Goal: Information Seeking & Learning: Check status

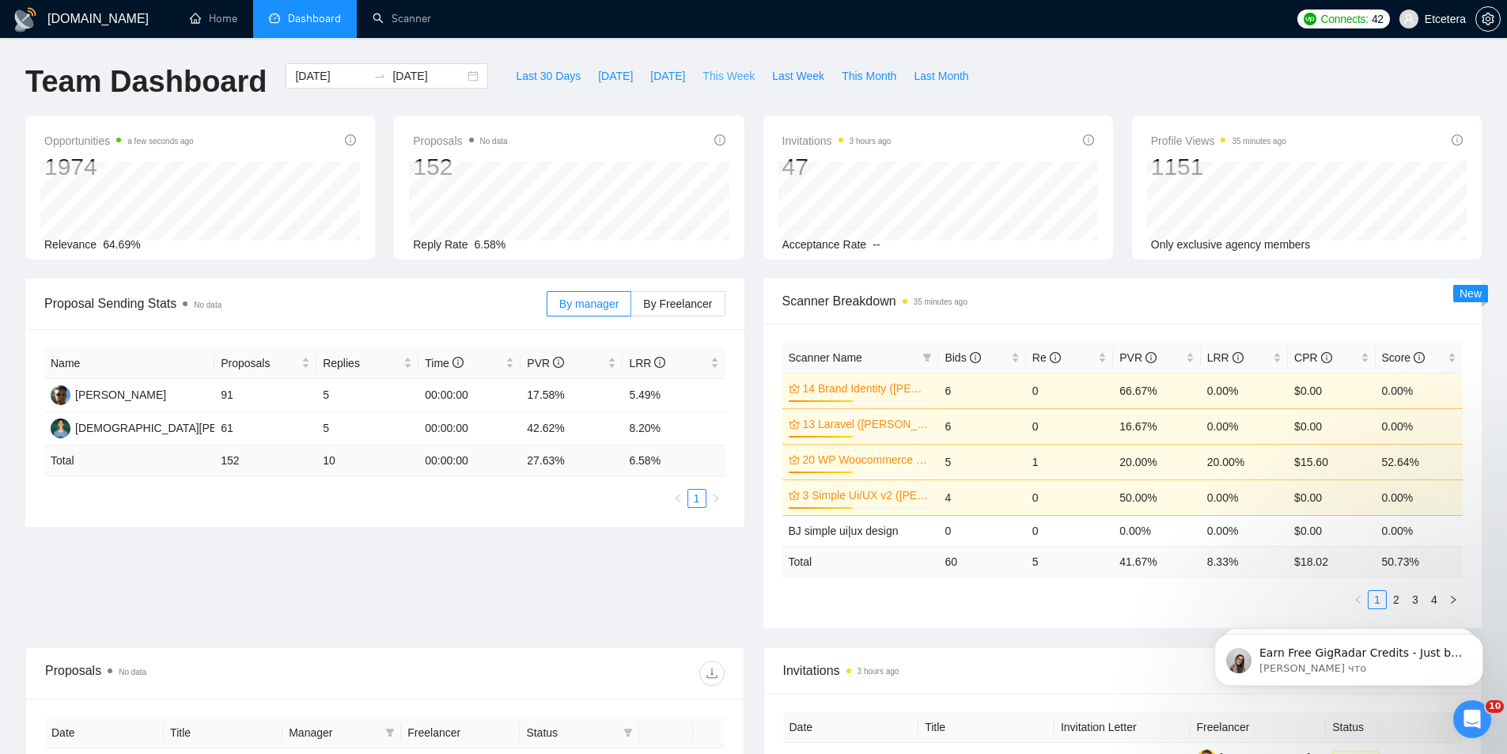
drag, startPoint x: 715, startPoint y: 77, endPoint x: 464, endPoint y: 1, distance: 262.1
click at [715, 77] on span "This Week" at bounding box center [729, 75] width 52 height 17
type input "[DATE]"
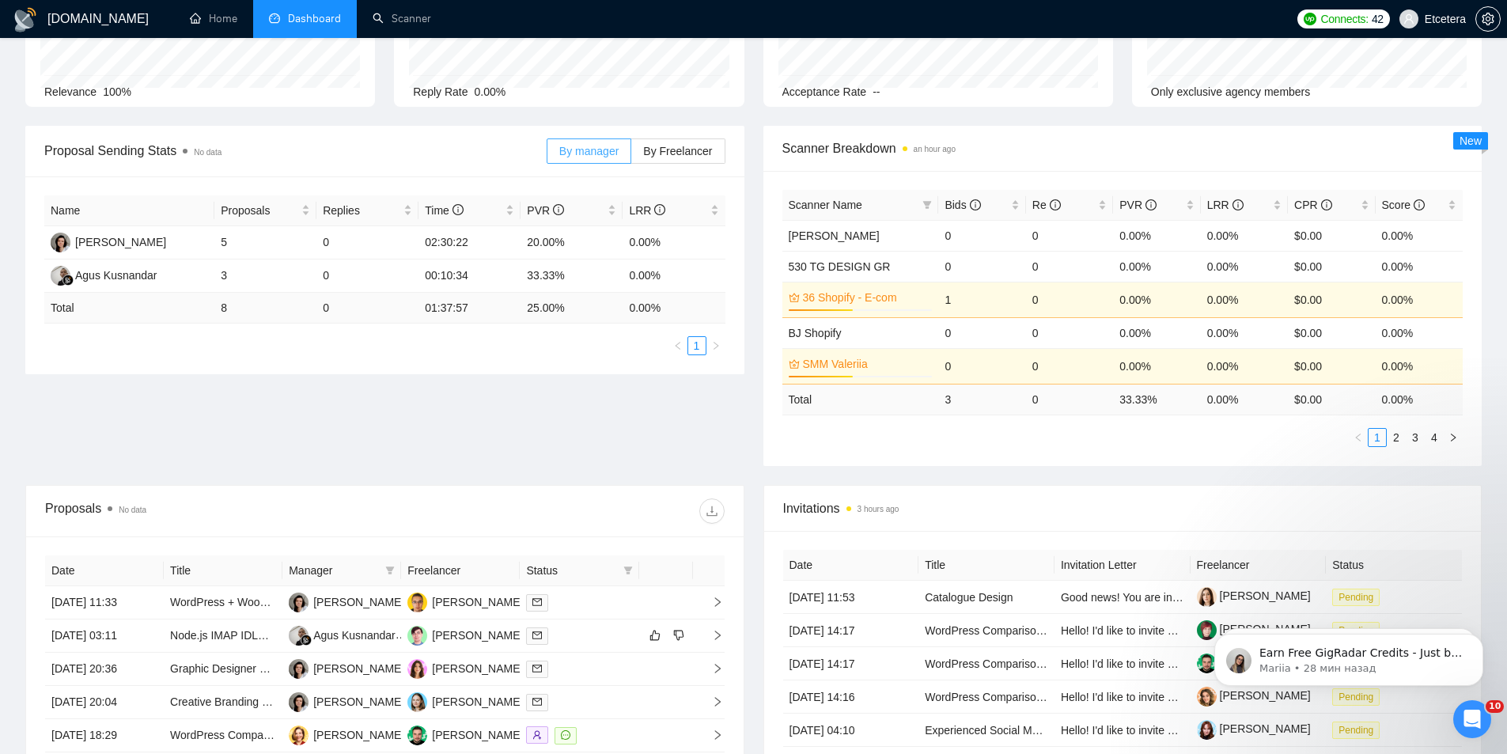
scroll to position [510, 0]
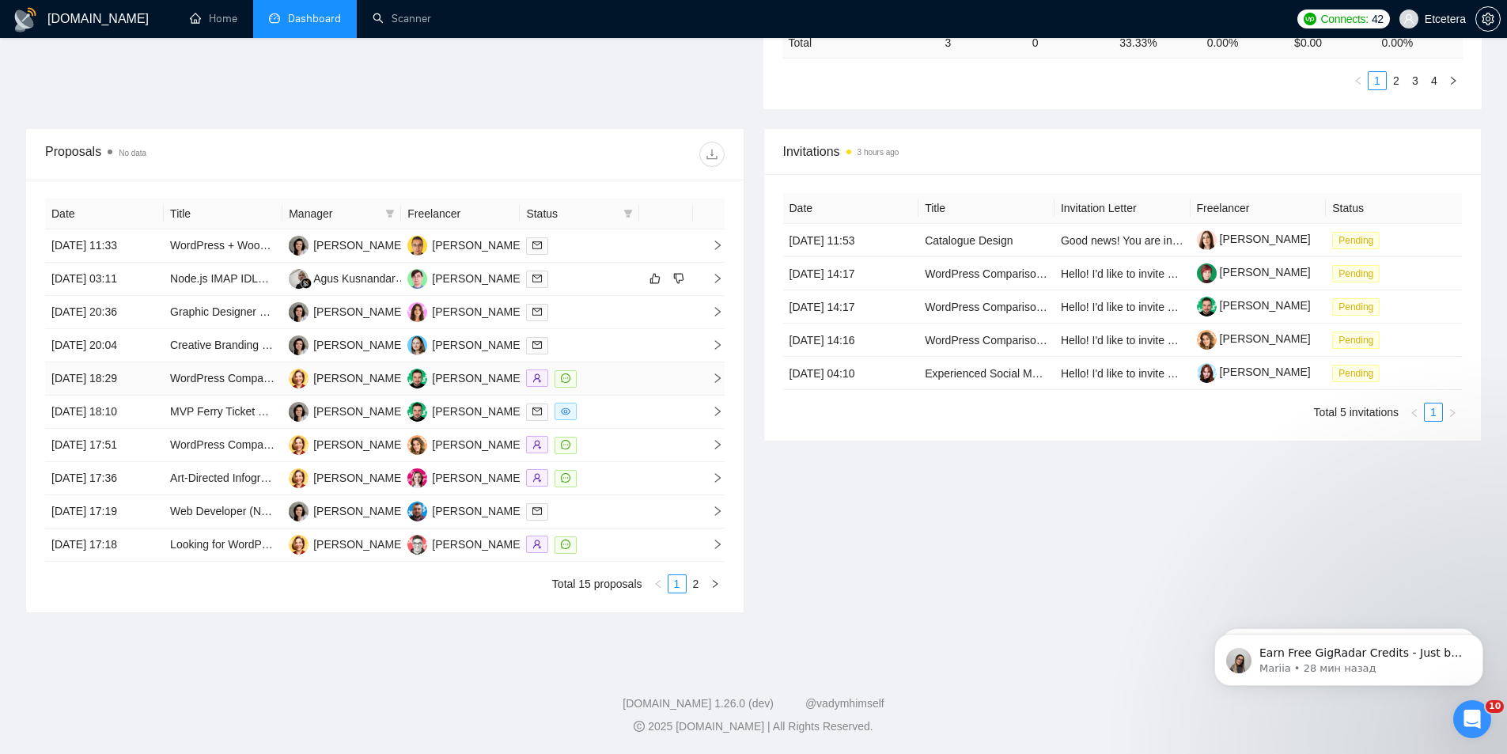
click at [569, 376] on icon "message" at bounding box center [565, 378] width 9 height 9
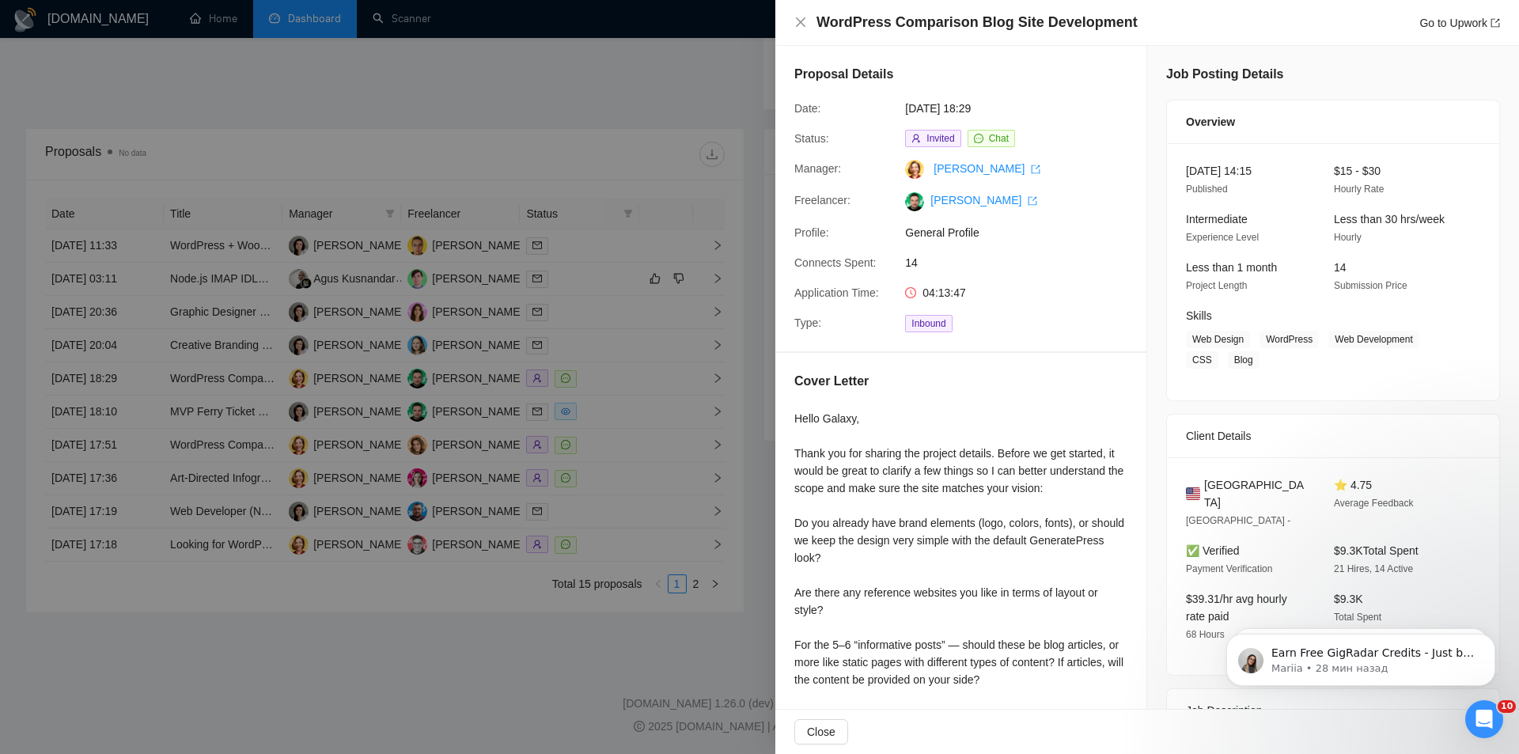
click at [588, 425] on div at bounding box center [759, 377] width 1519 height 754
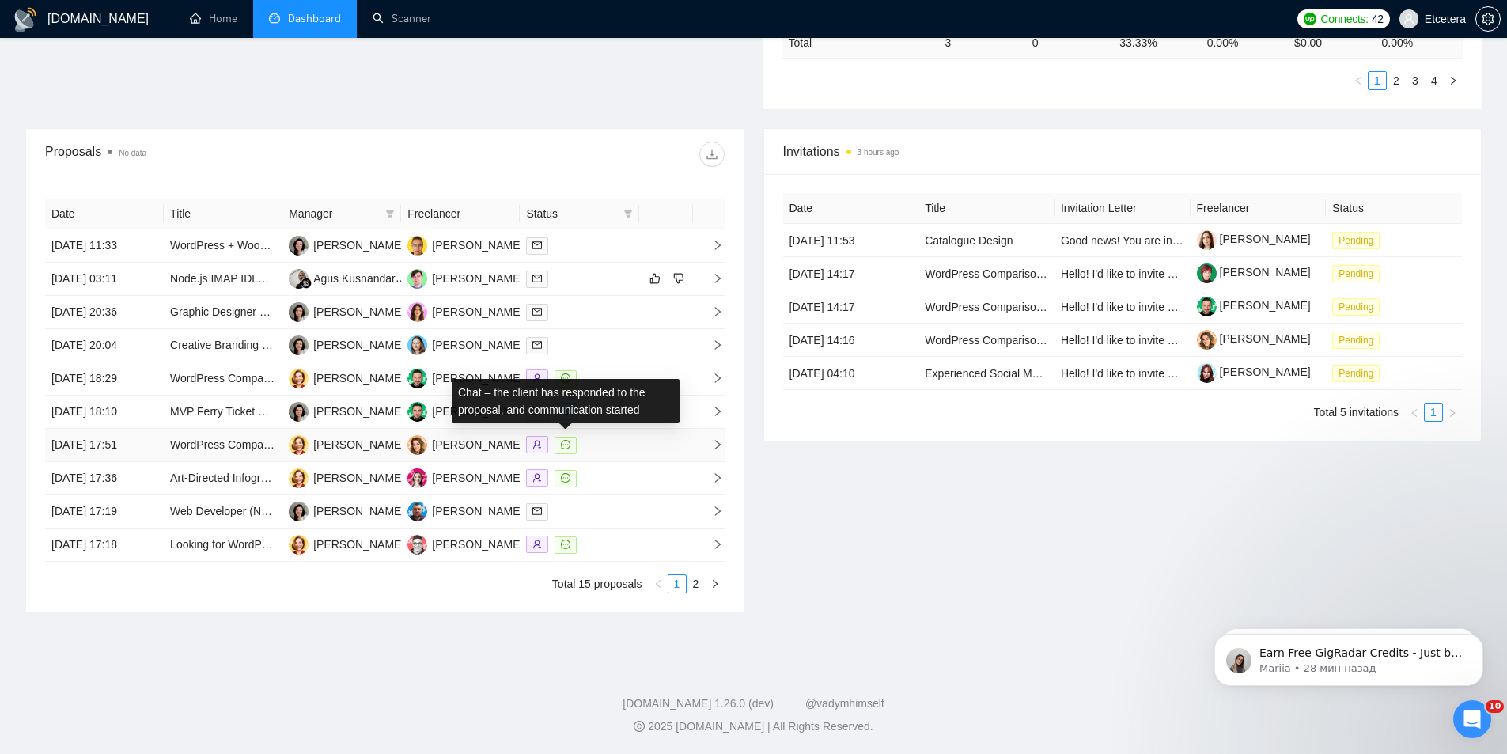
click at [566, 446] on icon "message" at bounding box center [565, 444] width 9 height 9
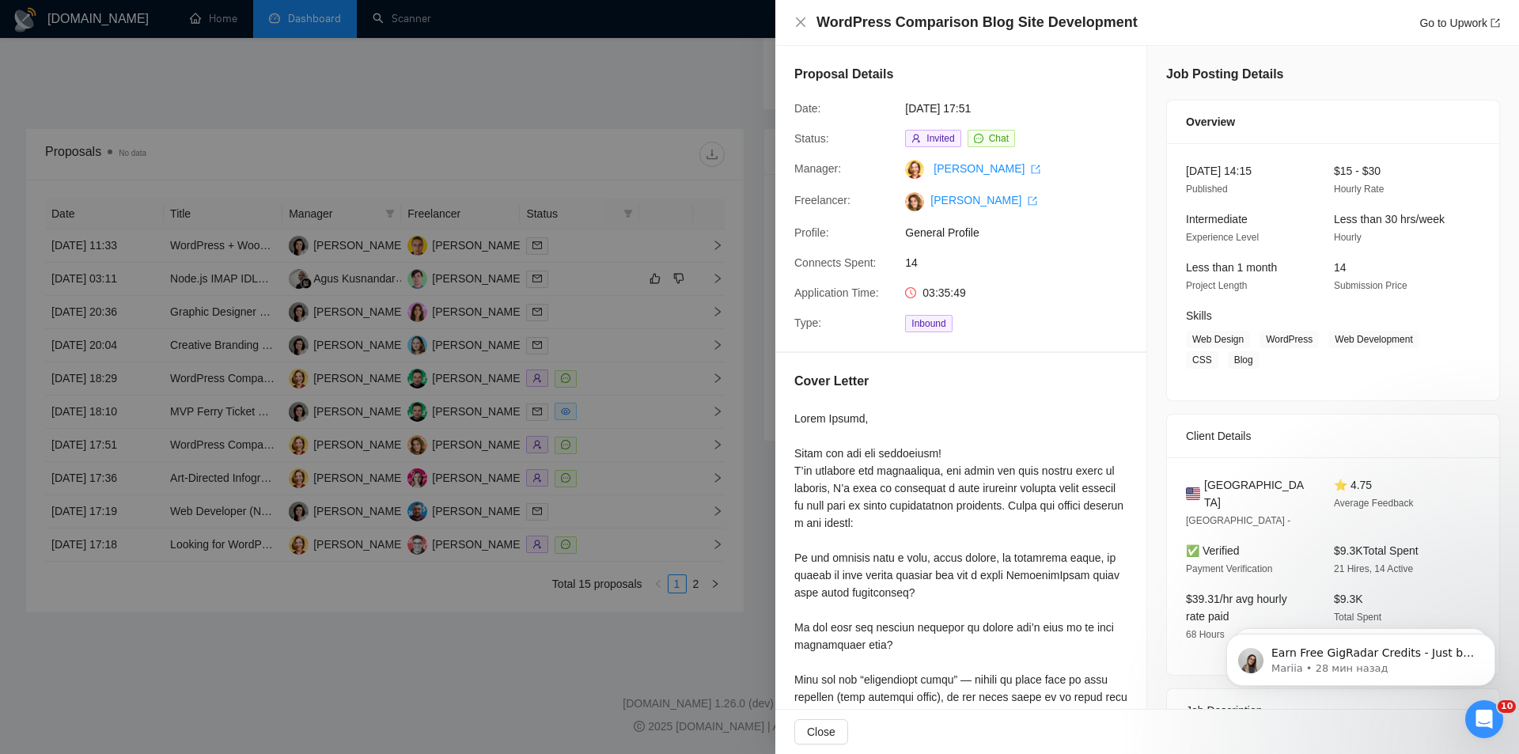
click at [569, 470] on div at bounding box center [759, 377] width 1519 height 754
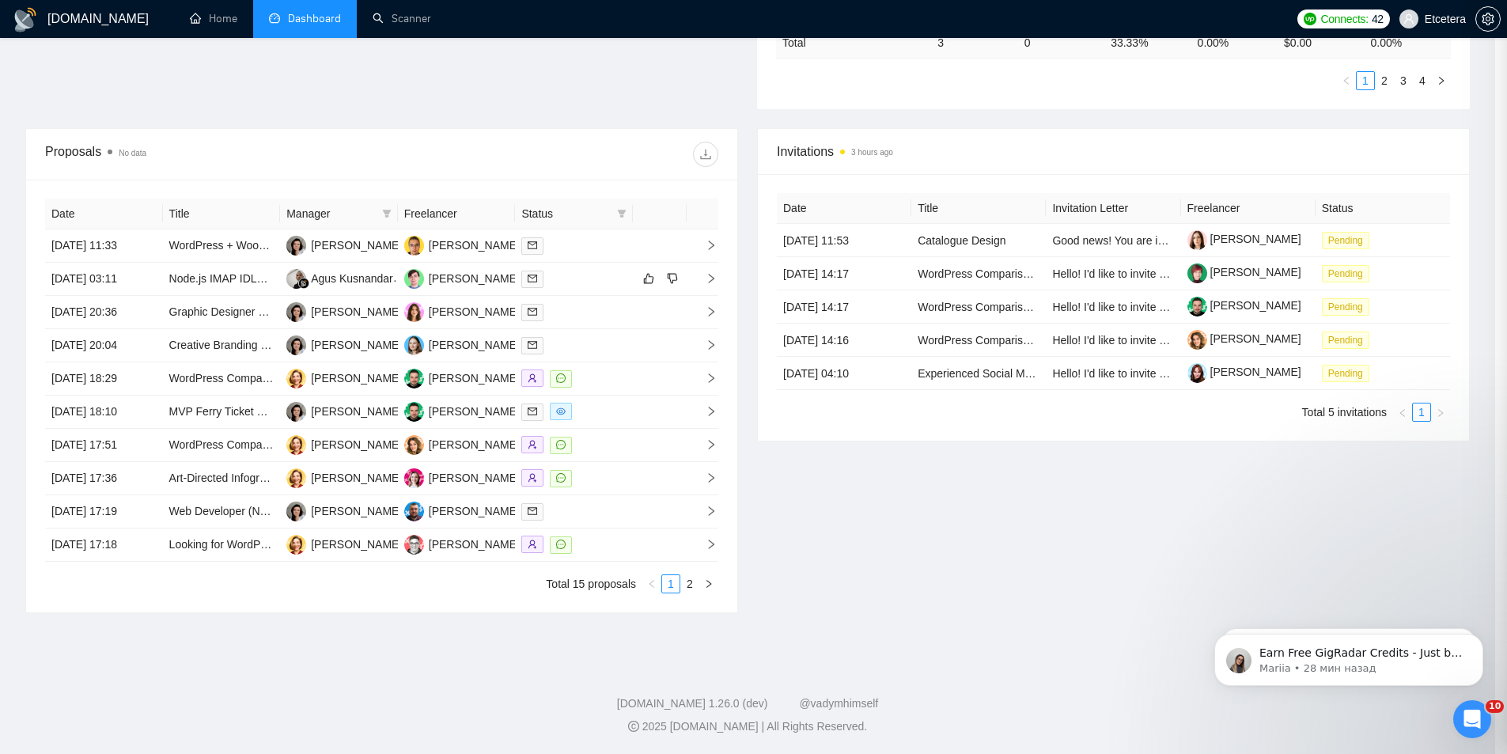
click at [566, 473] on icon "message" at bounding box center [560, 477] width 9 height 9
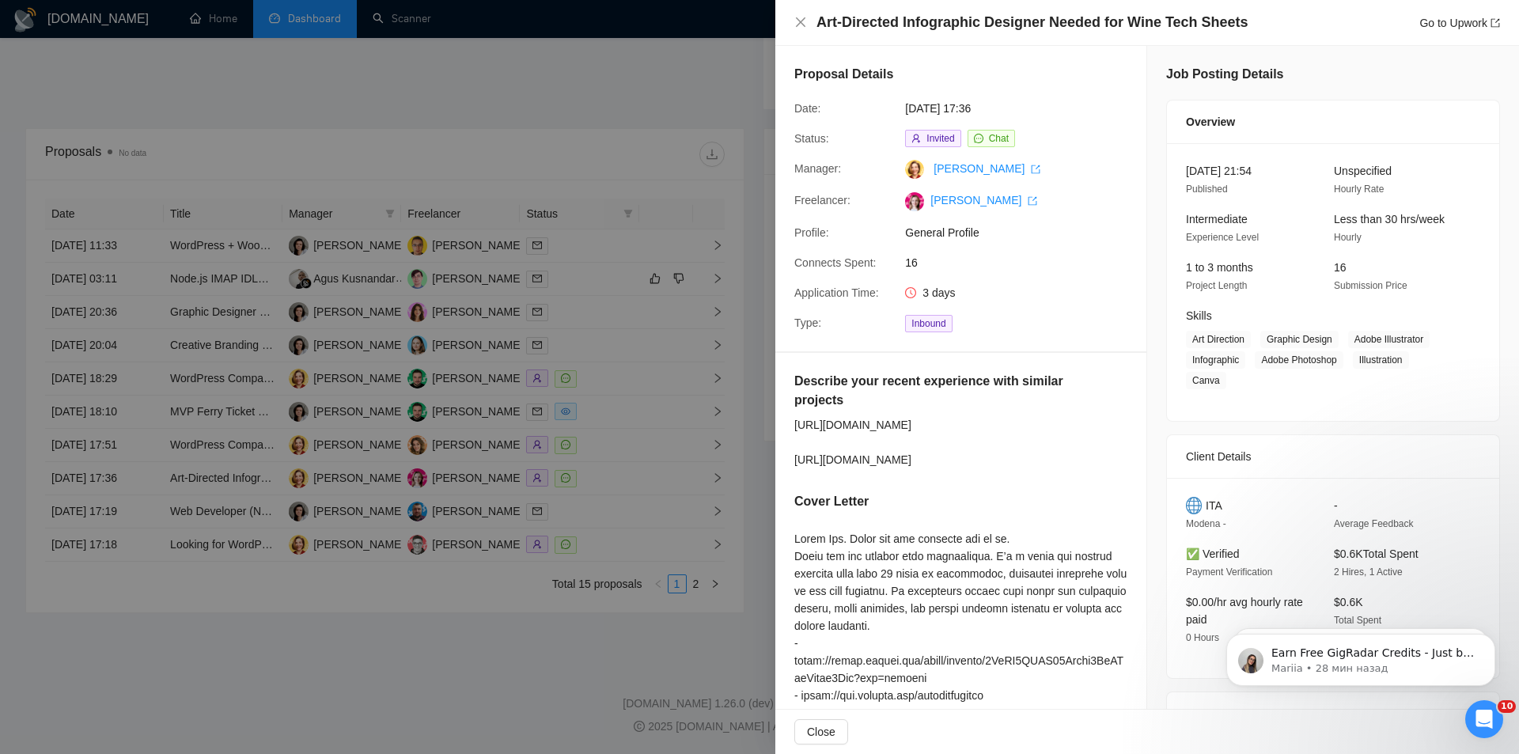
click at [559, 546] on div at bounding box center [759, 377] width 1519 height 754
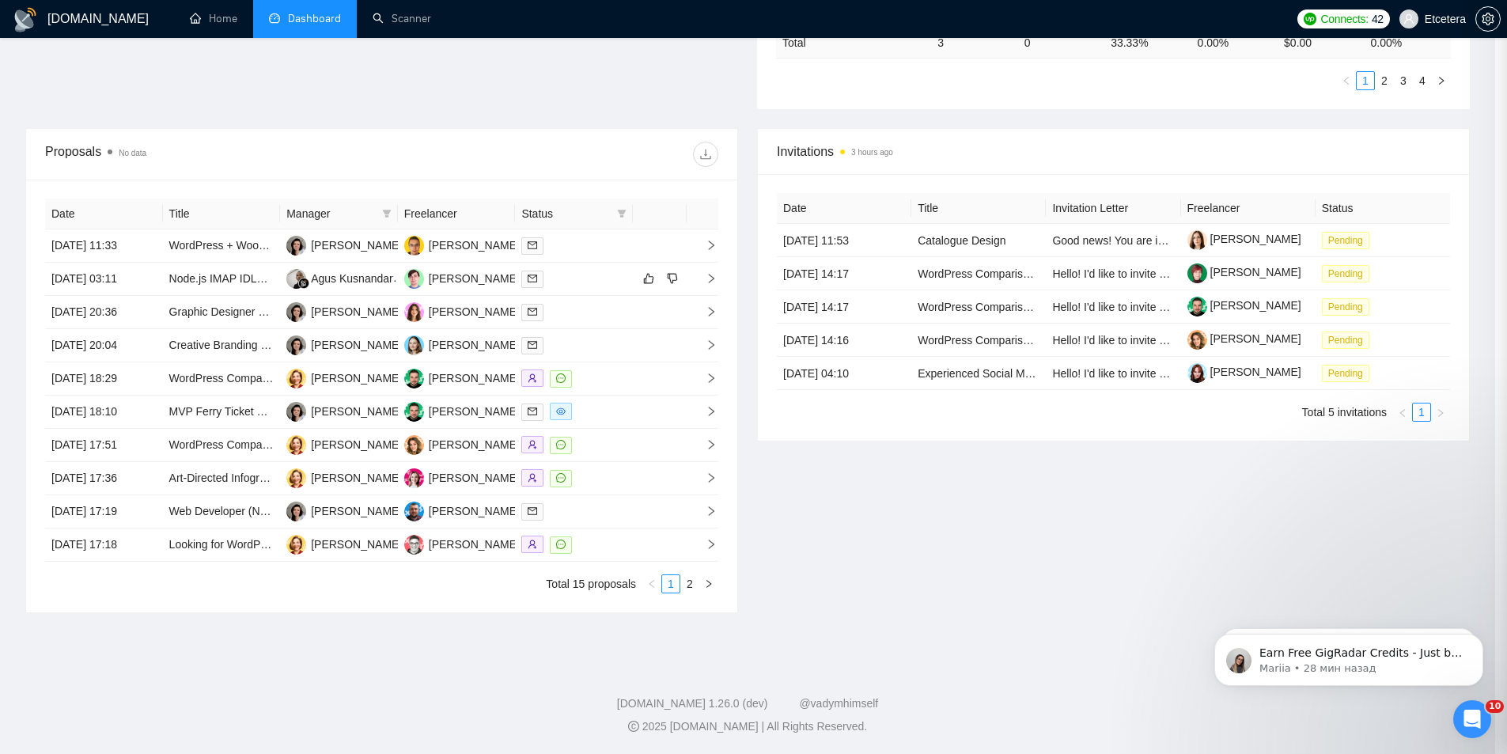
click at [564, 544] on icon "message" at bounding box center [560, 544] width 9 height 9
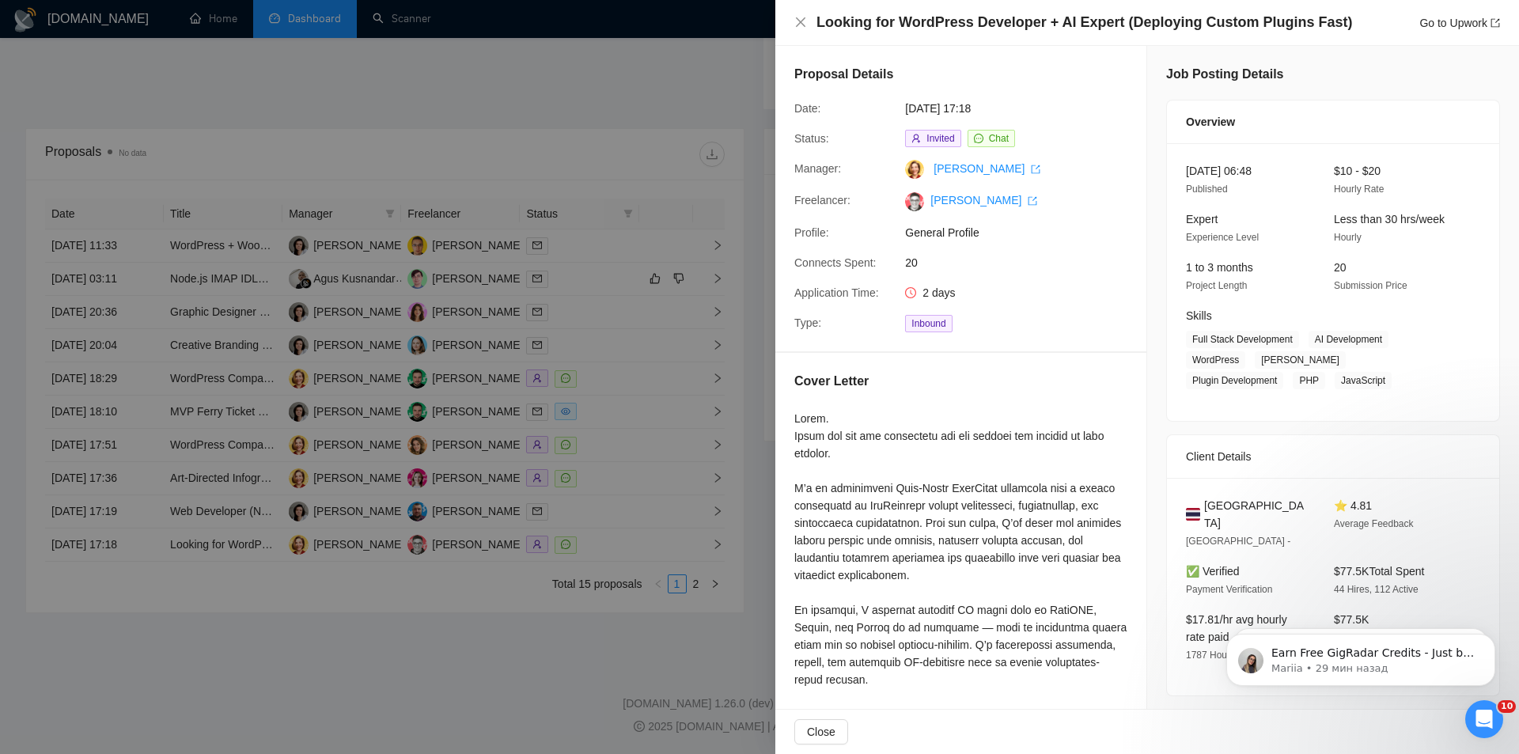
click at [679, 512] on div at bounding box center [759, 377] width 1519 height 754
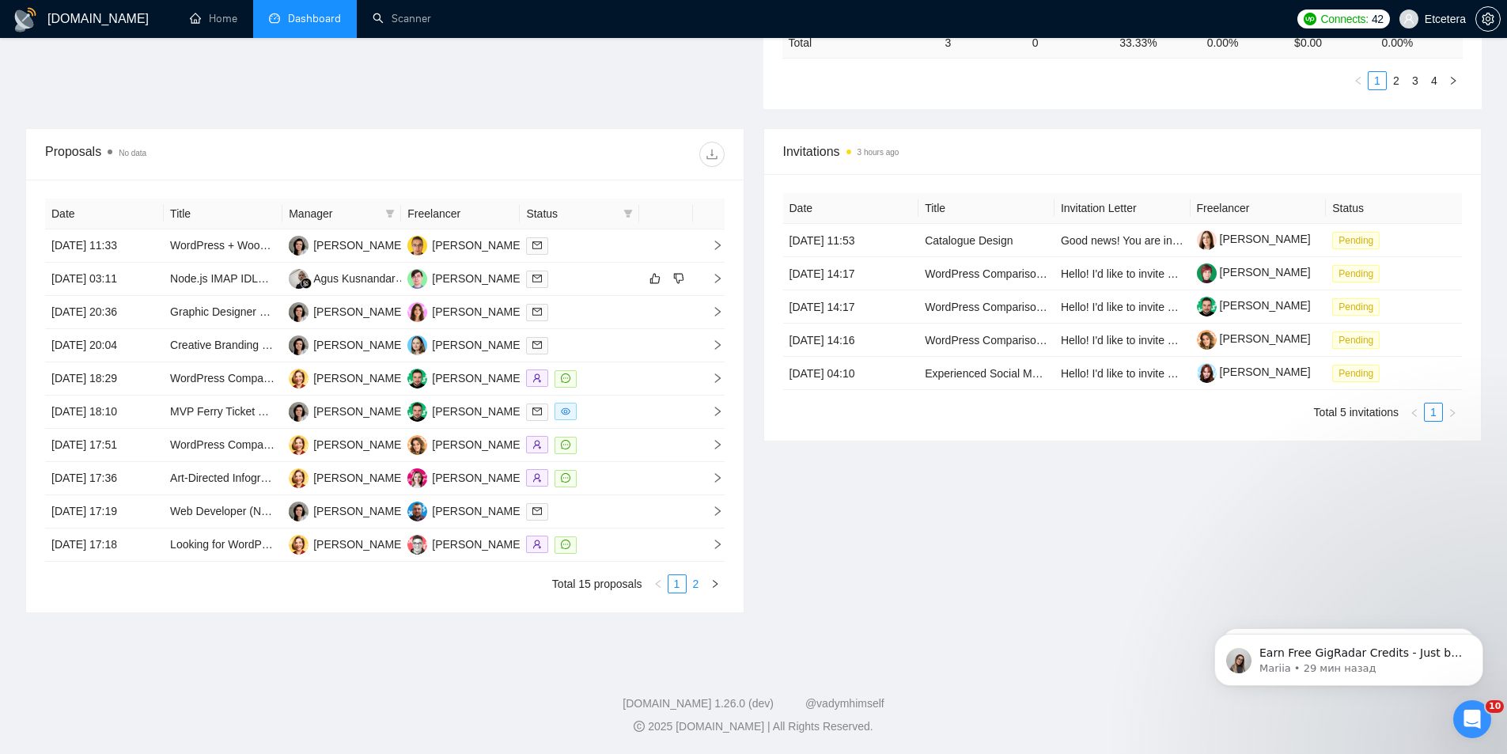
click at [698, 582] on link "2" at bounding box center [696, 583] width 17 height 17
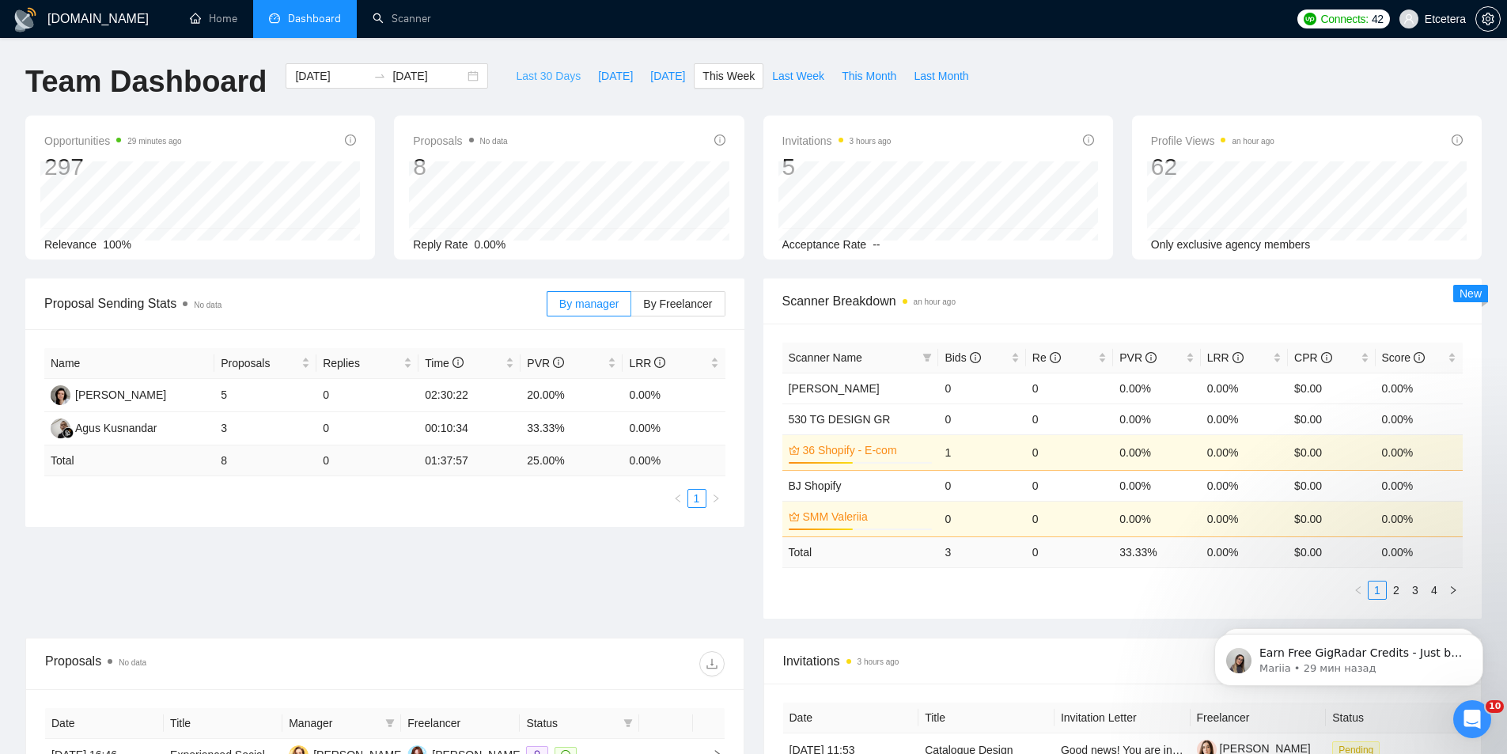
click at [532, 84] on button "Last 30 Days" at bounding box center [548, 75] width 82 height 25
type input "[DATE]"
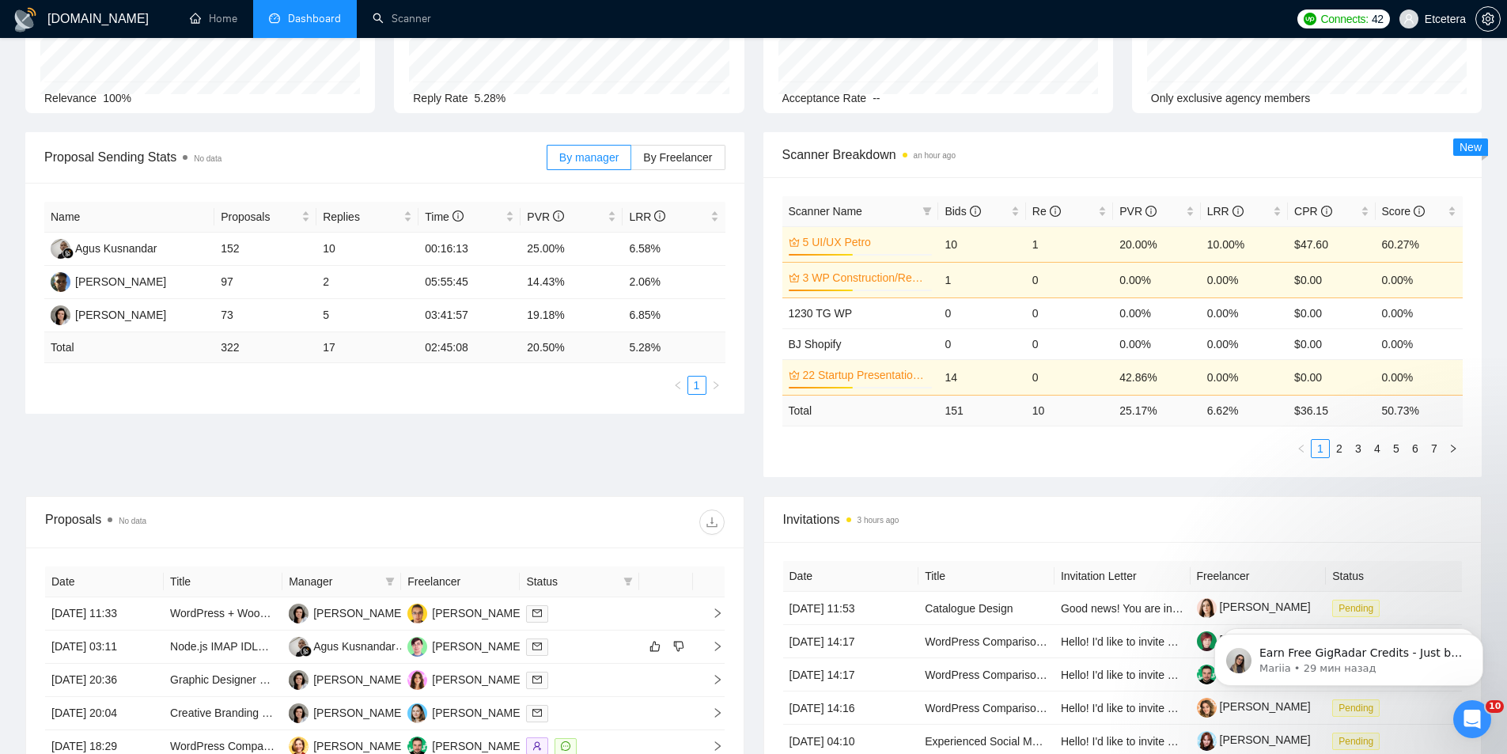
scroll to position [237, 0]
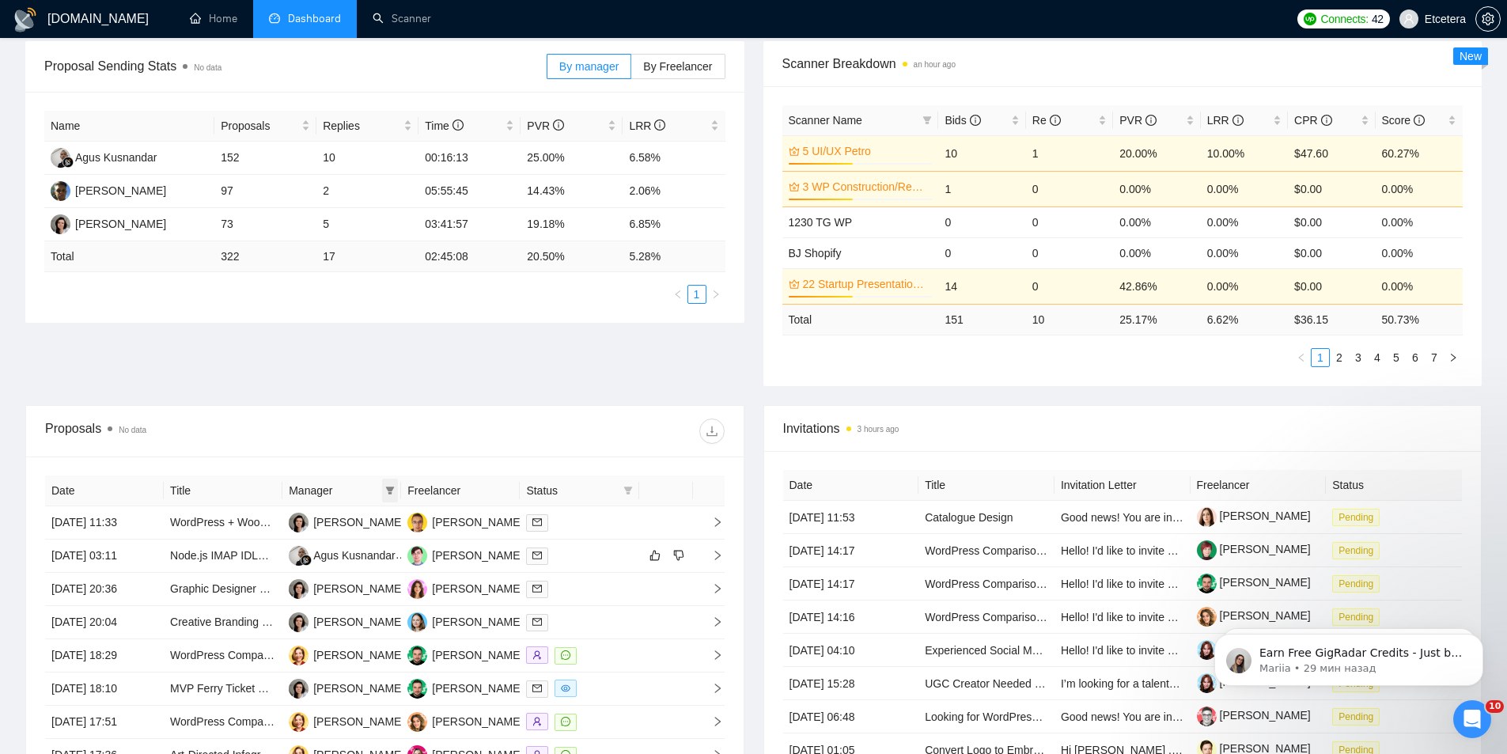
click at [395, 492] on icon "filter" at bounding box center [389, 490] width 9 height 9
click at [349, 549] on span "Agus Kusnandar" at bounding box center [348, 546] width 82 height 13
checkbox input "true"
click at [308, 567] on span "[PERSON_NAME]" at bounding box center [336, 571] width 91 height 13
checkbox input "true"
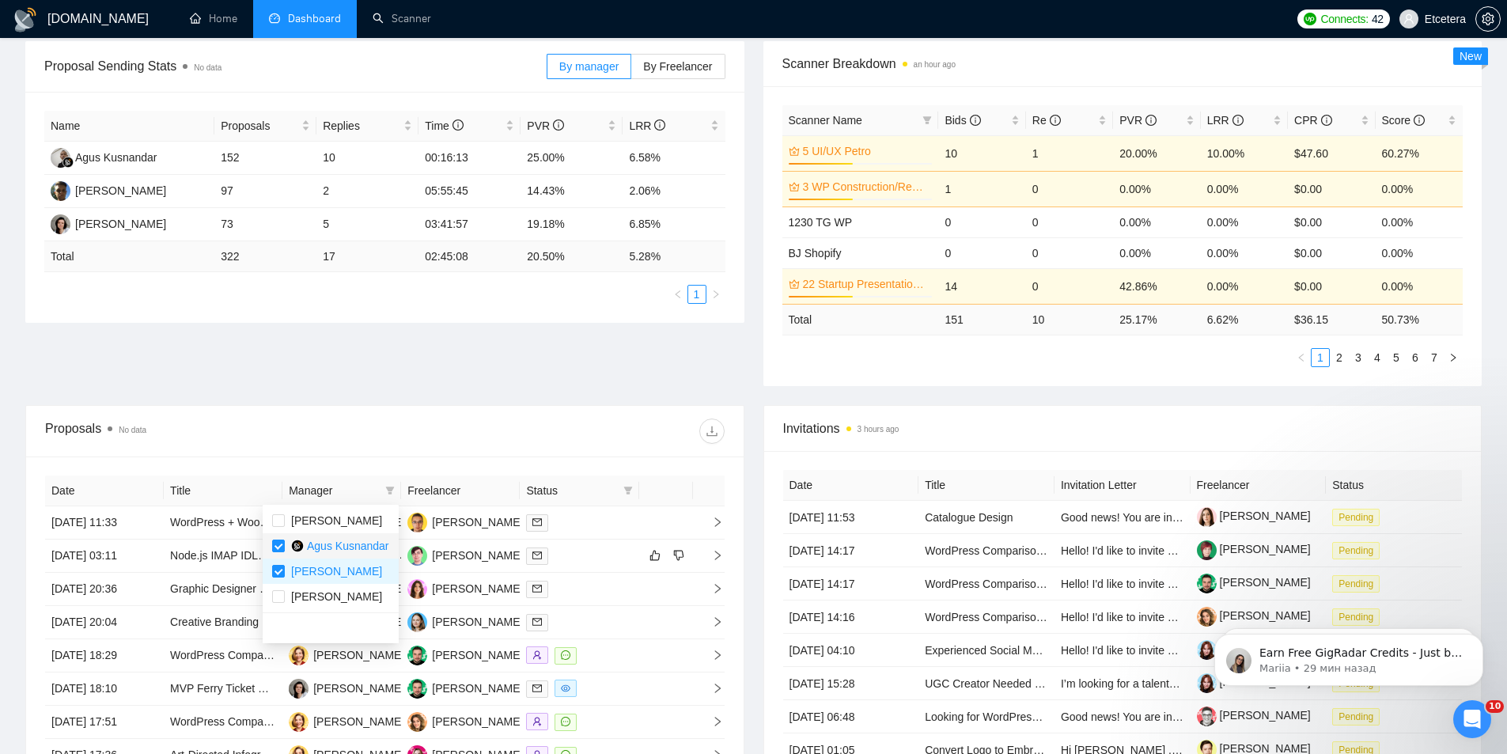
click at [304, 546] on div "Agus Kusnandar" at bounding box center [340, 545] width 98 height 17
checkbox input "false"
click at [462, 409] on div "Proposals No data" at bounding box center [385, 431] width 680 height 51
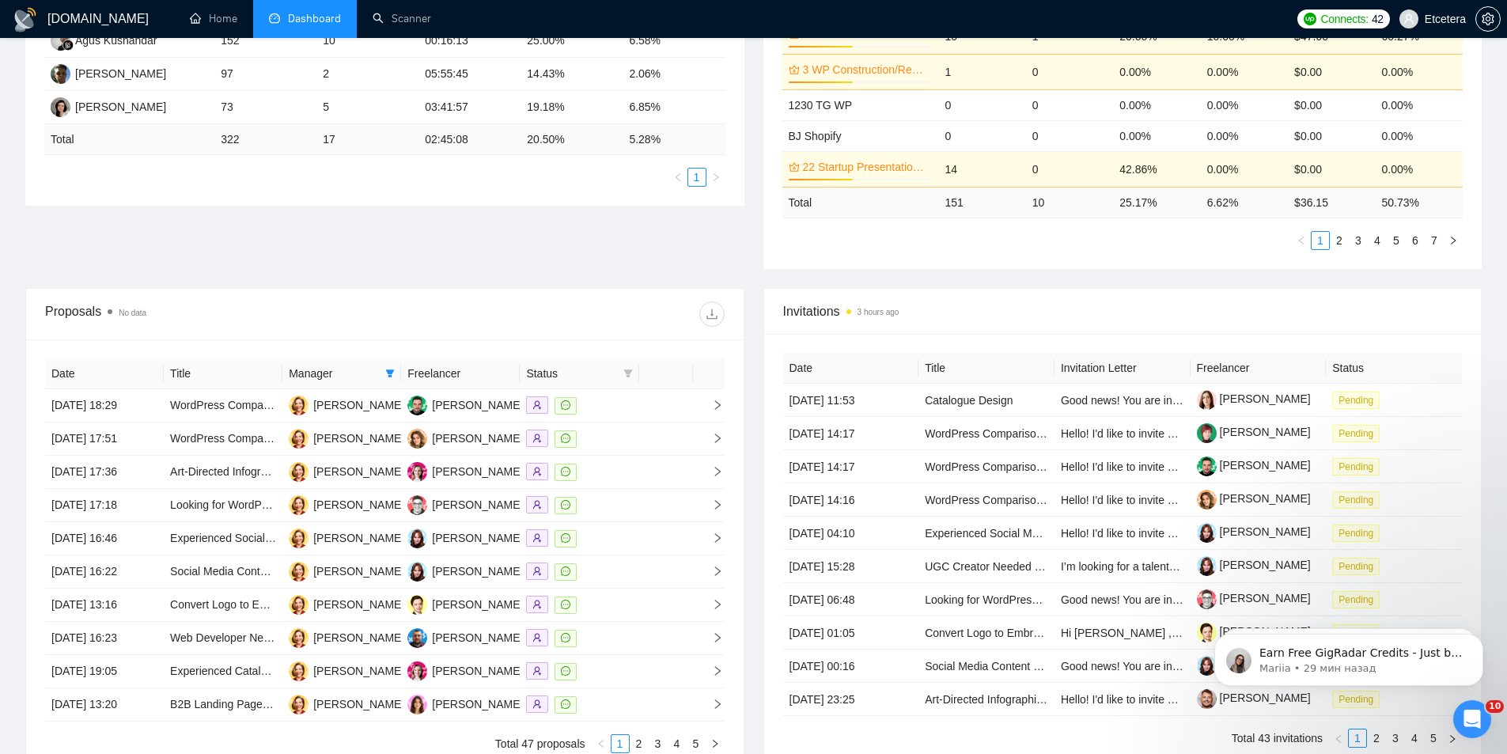
scroll to position [514, 0]
